Goal: Navigation & Orientation: Find specific page/section

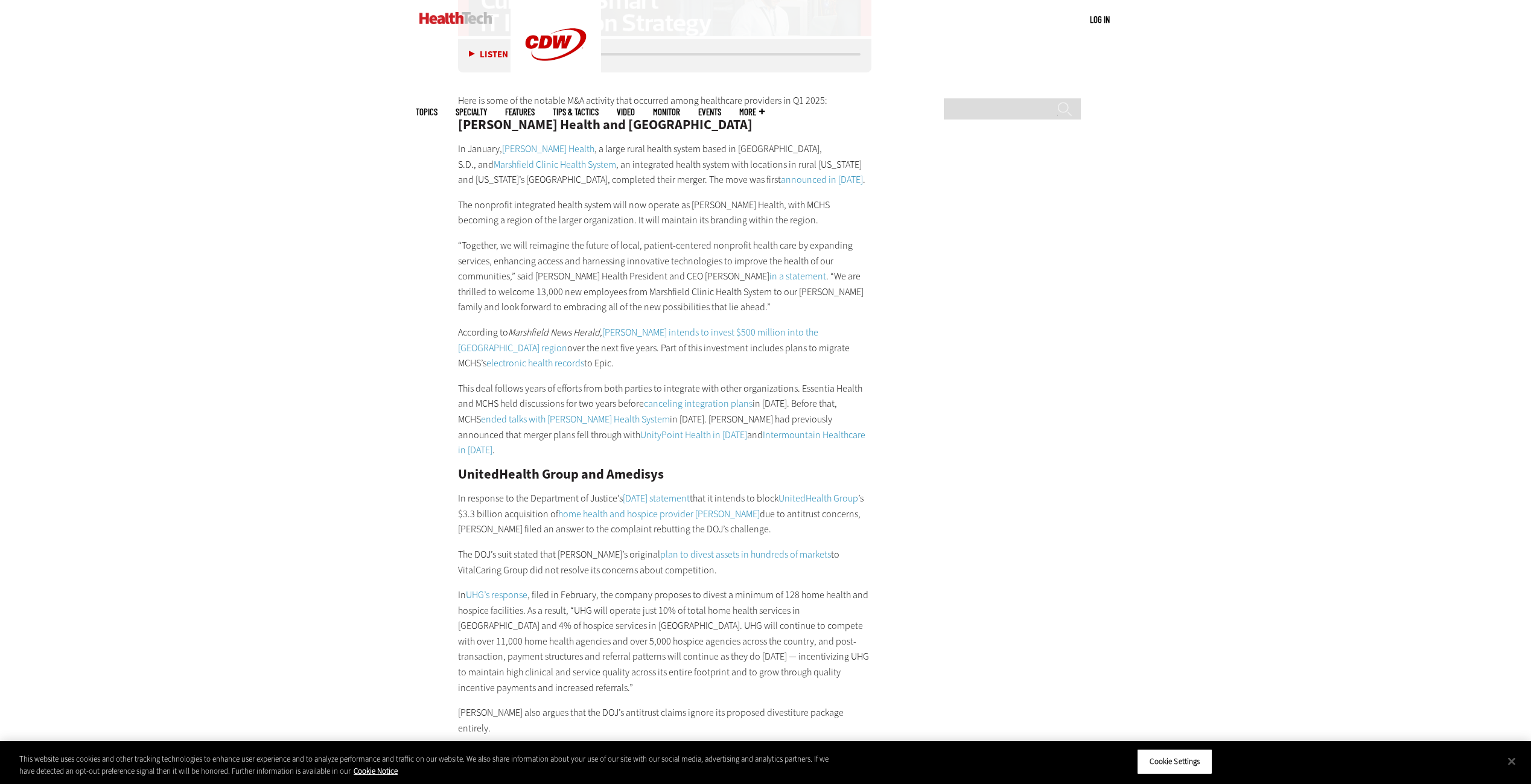
scroll to position [5189, 0]
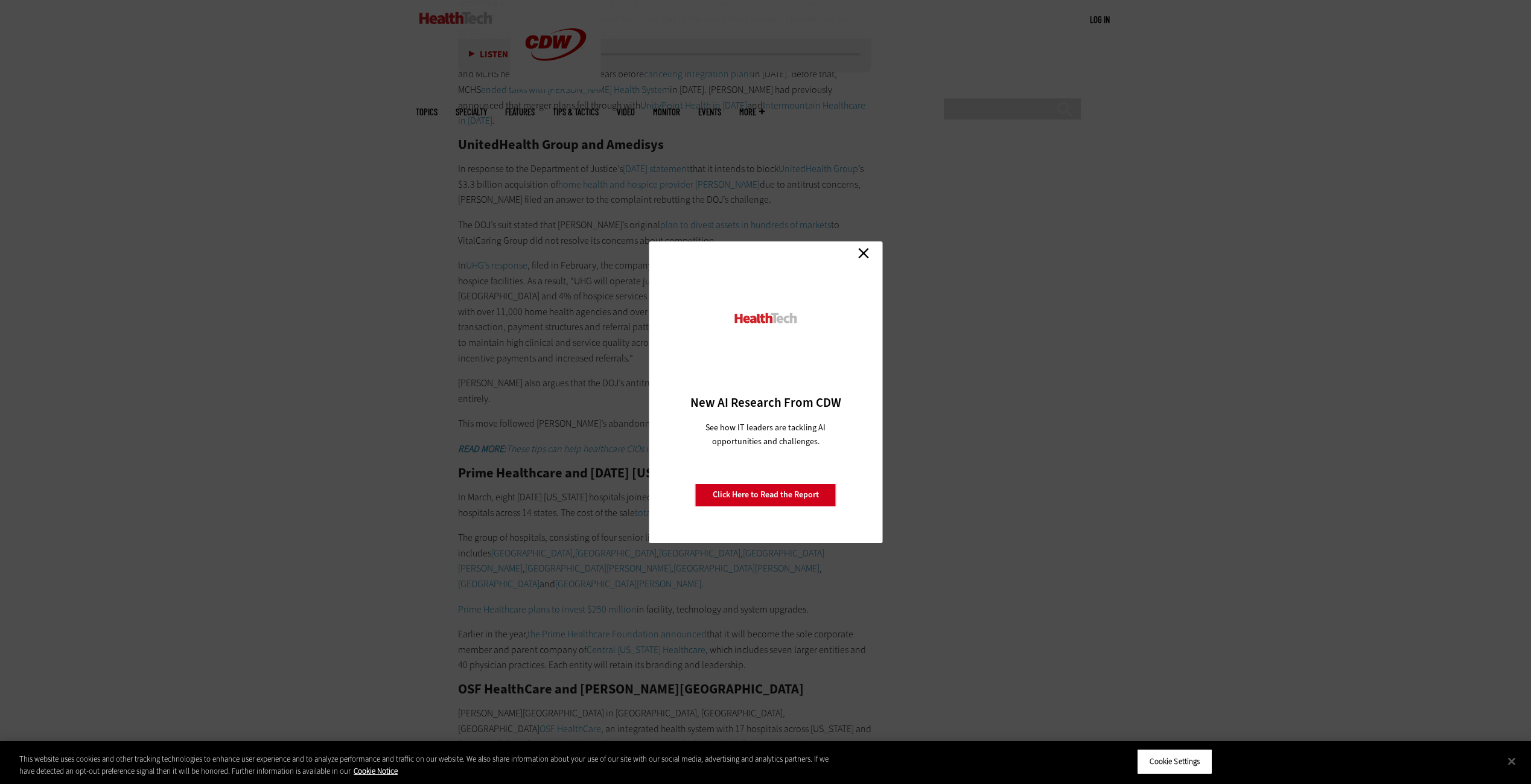
click at [862, 251] on link "Close" at bounding box center [864, 253] width 18 height 18
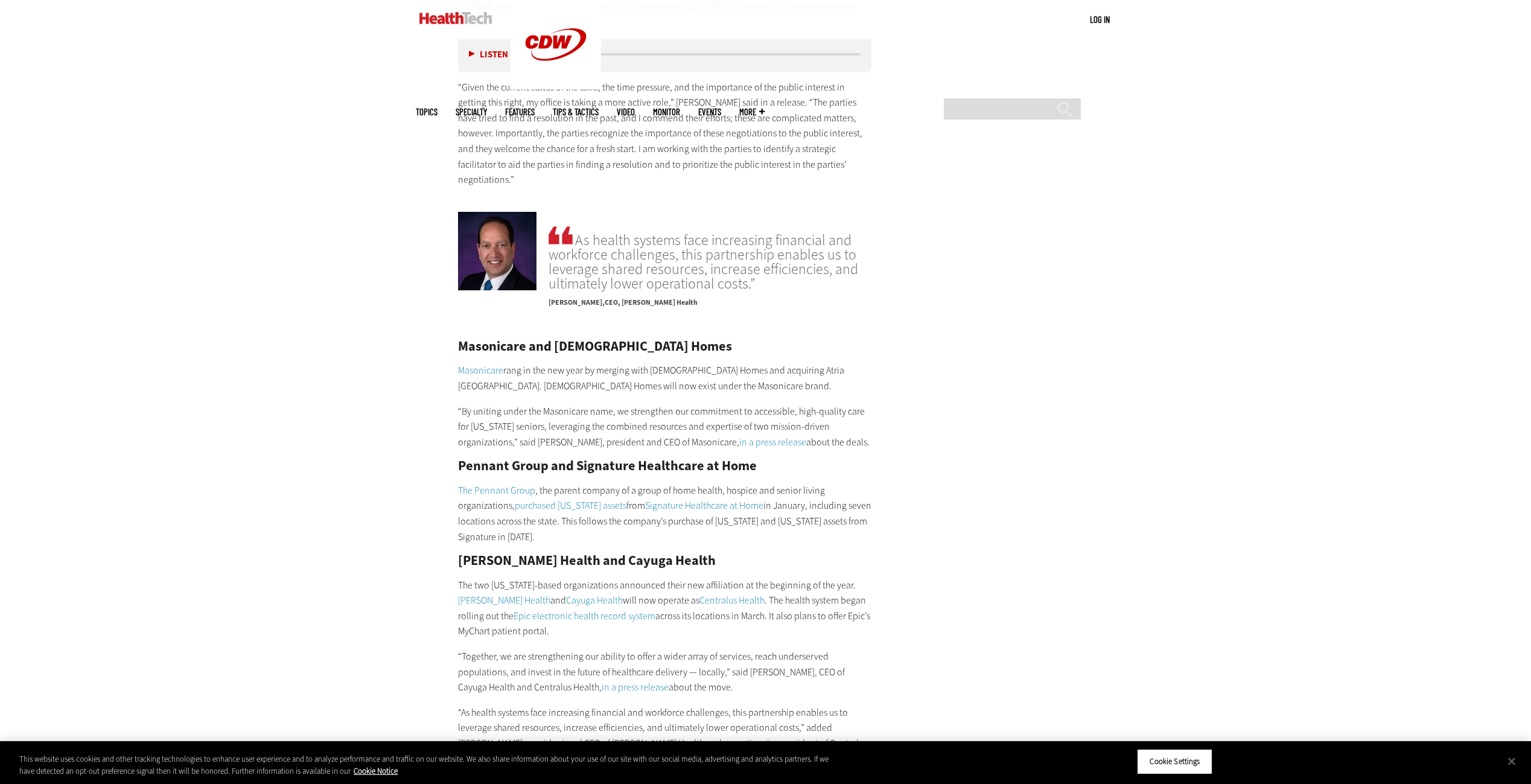
scroll to position [6275, 0]
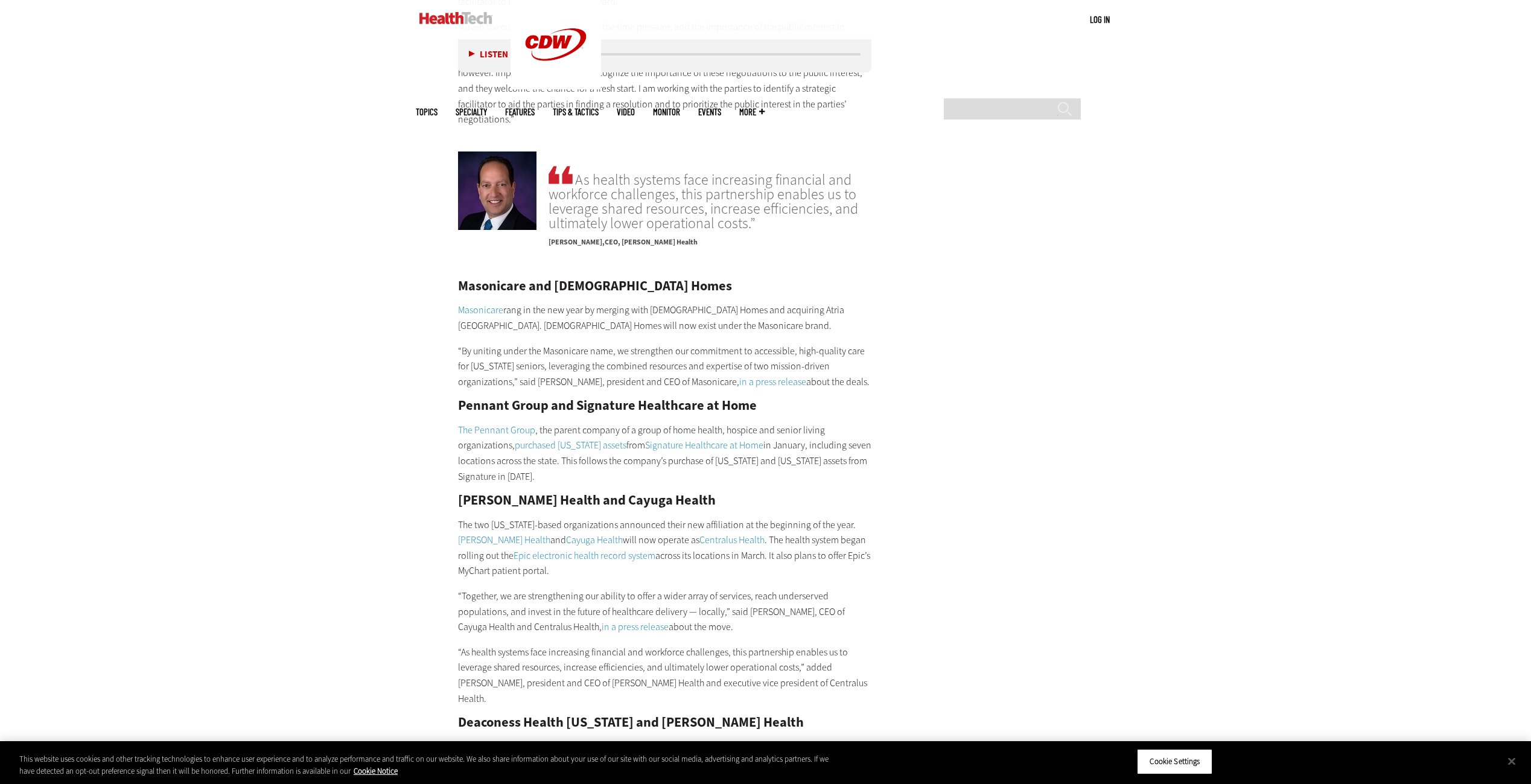
drag, startPoint x: 1063, startPoint y: 441, endPoint x: 994, endPoint y: 438, distance: 69.1
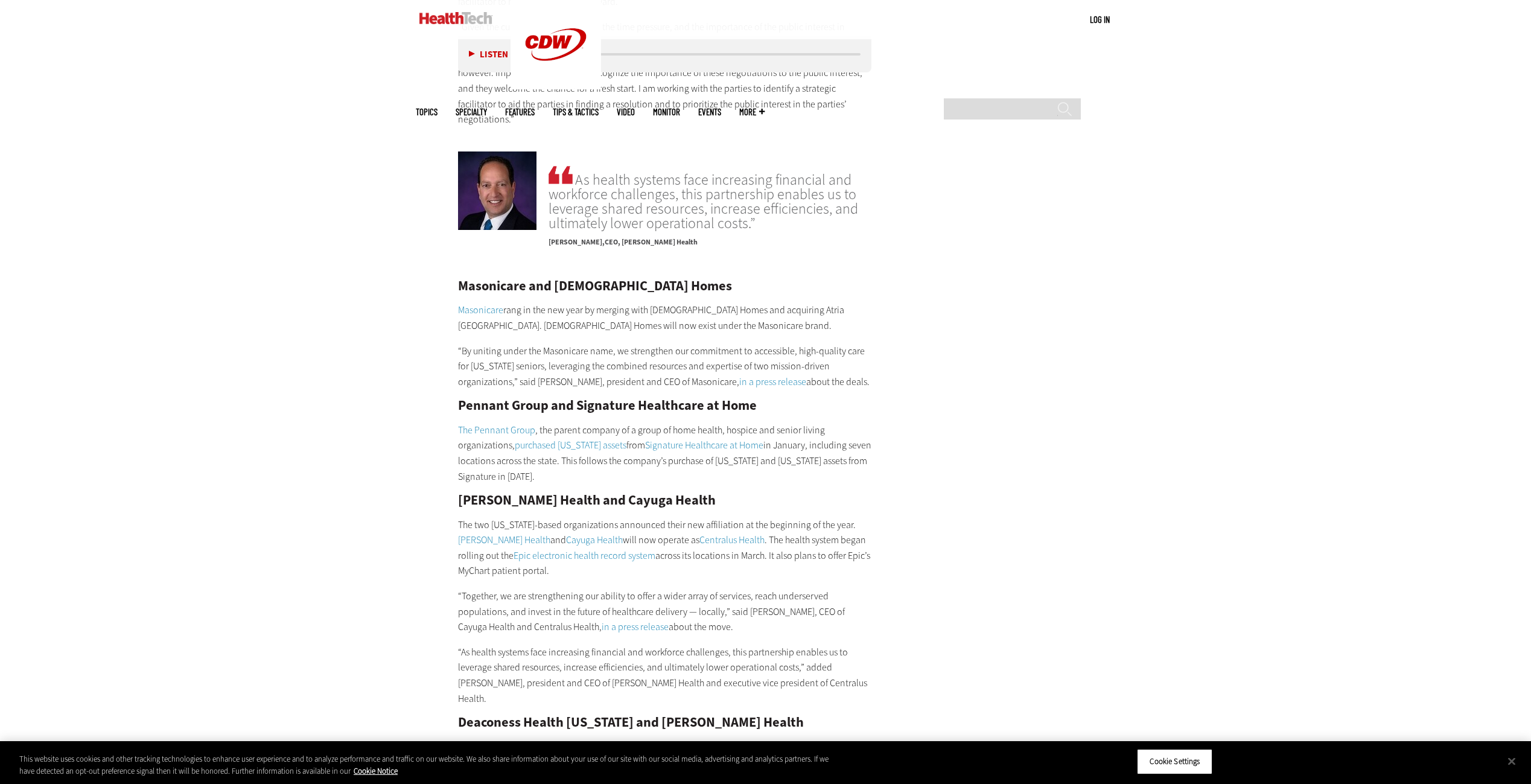
drag, startPoint x: 994, startPoint y: 438, endPoint x: 924, endPoint y: 436, distance: 70.0
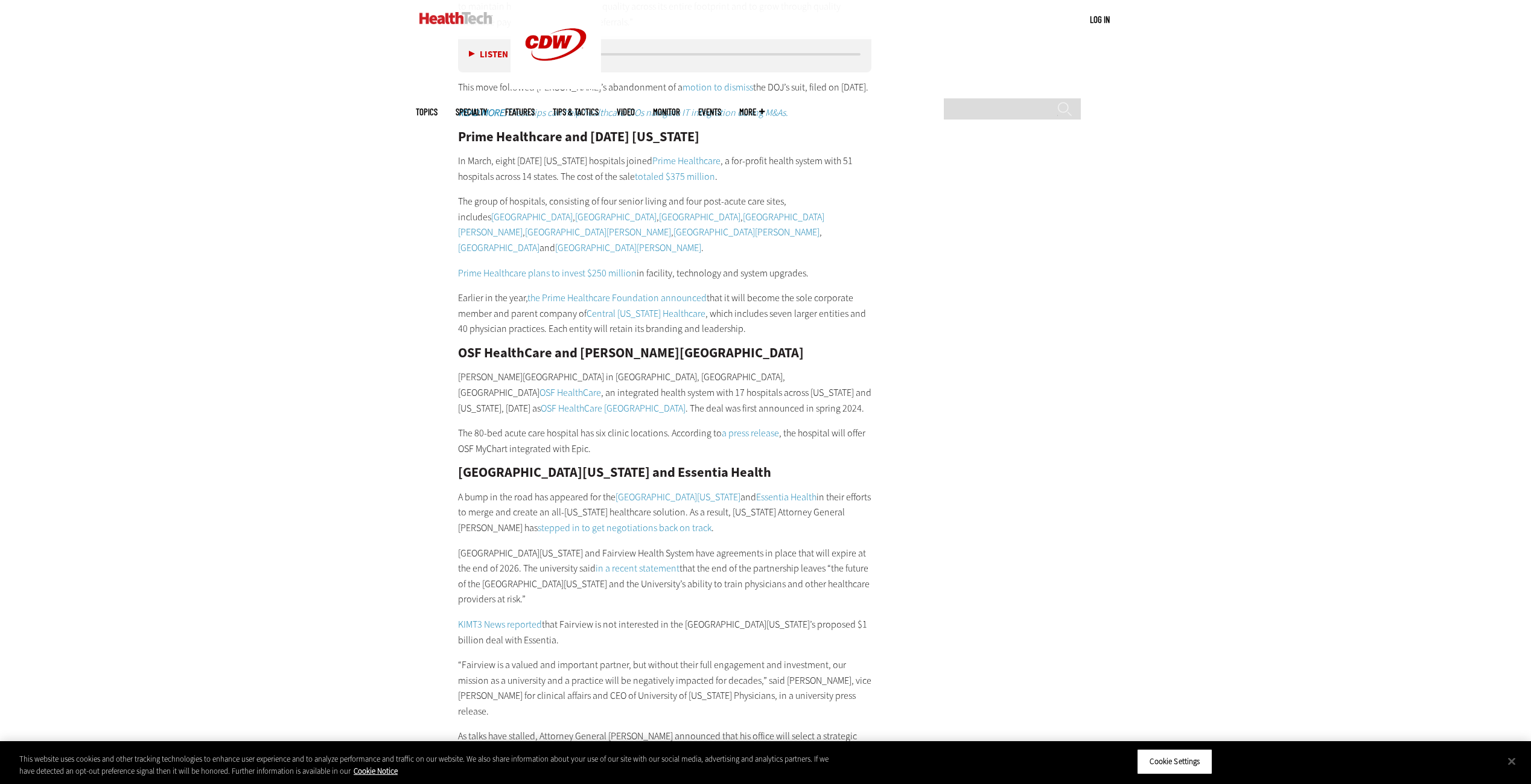
scroll to position [5370, 0]
